Goal: Submit feedback/report problem

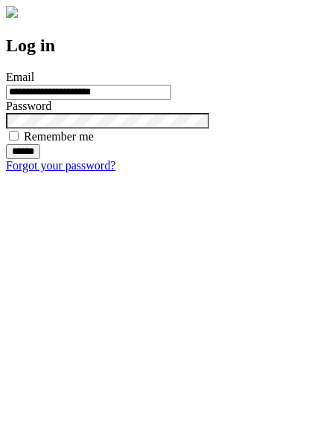
type input "**********"
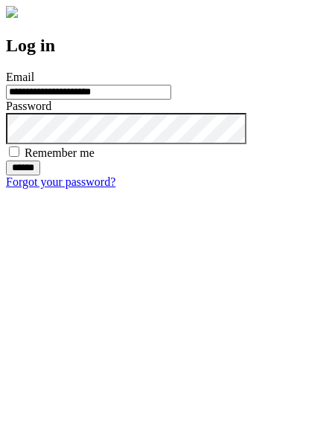
click at [40, 176] on input "******" at bounding box center [23, 168] width 34 height 15
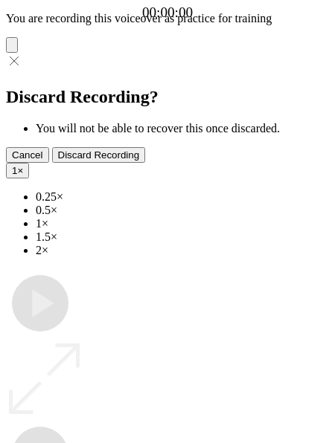
type input "**********"
